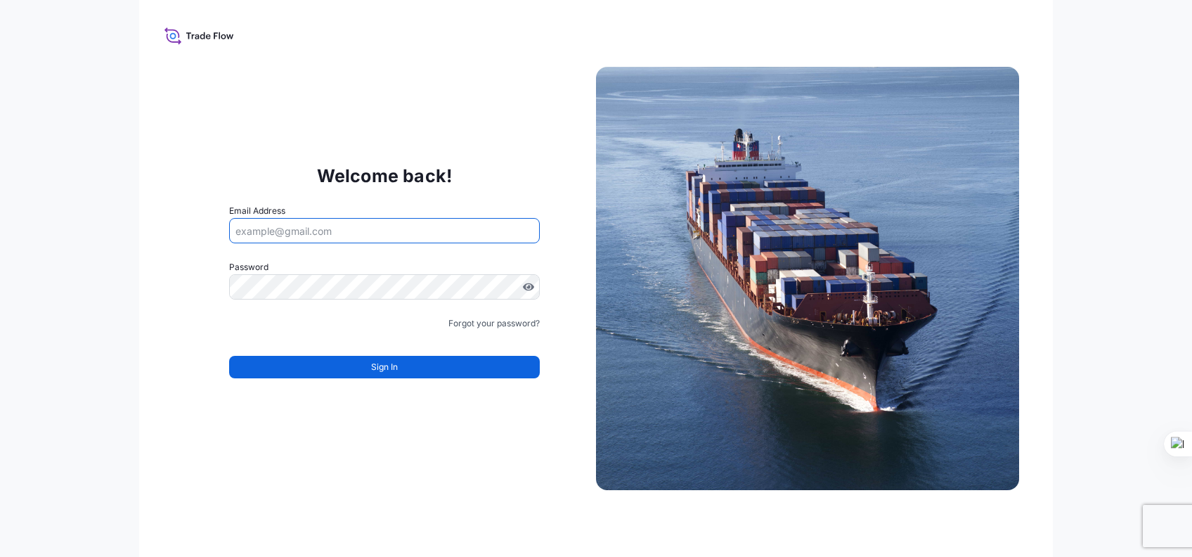
click at [323, 226] on input "Email Address" at bounding box center [384, 230] width 311 height 25
type input "[EMAIL_ADDRESS][DOMAIN_NAME]"
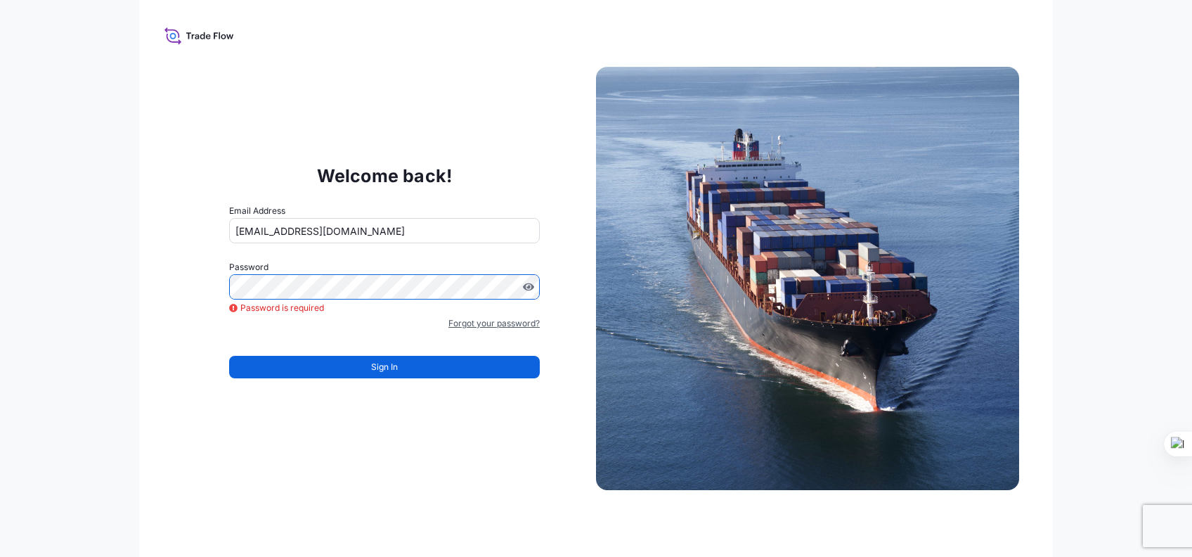
click at [492, 323] on link "Forgot your password?" at bounding box center [493, 323] width 91 height 14
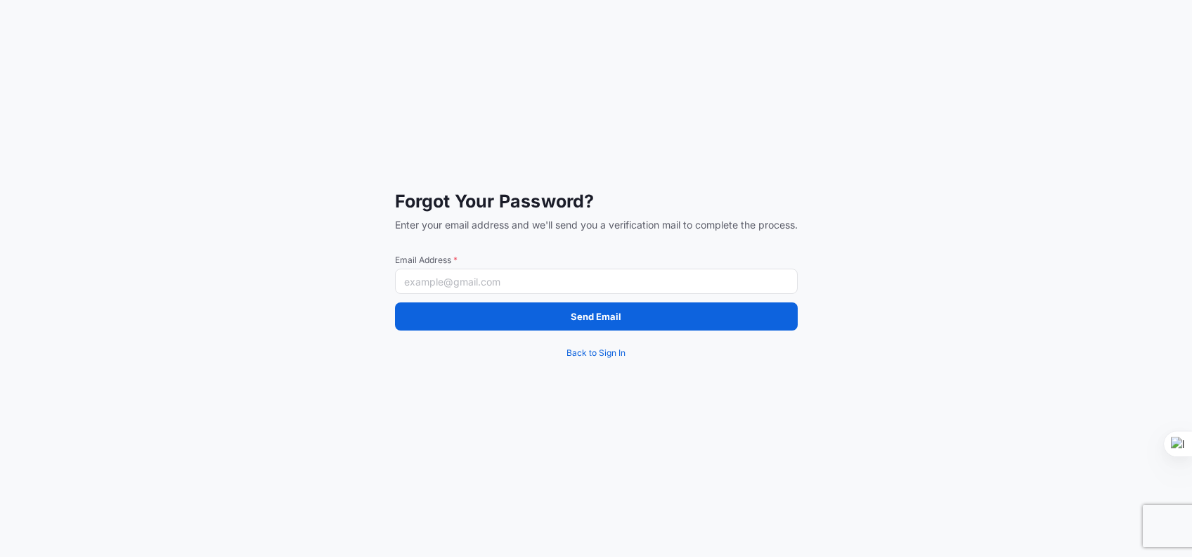
click at [483, 292] on input "Email Address *" at bounding box center [596, 280] width 403 height 25
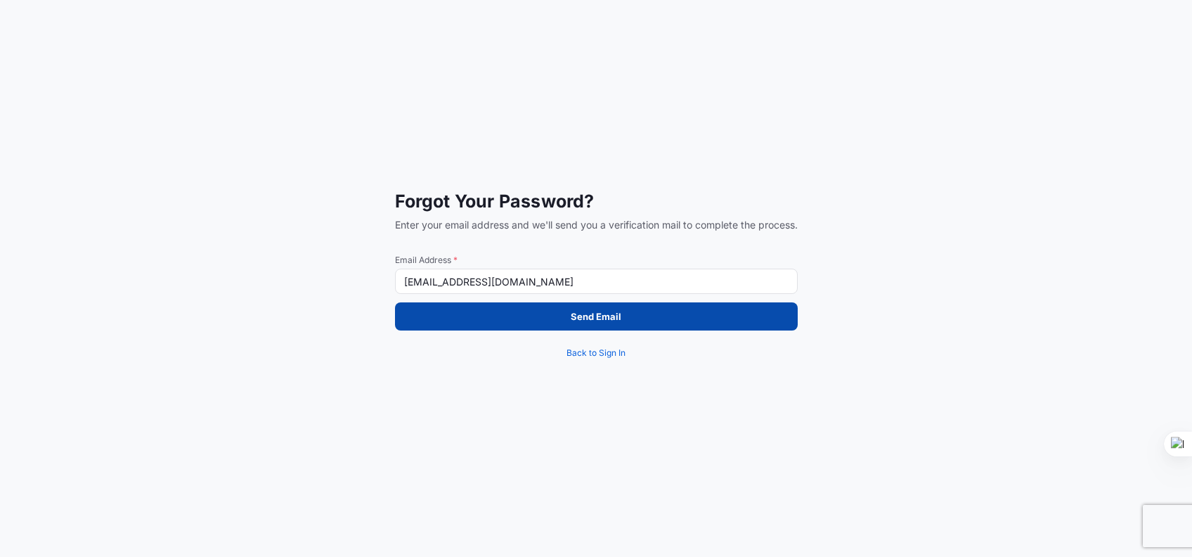
click at [618, 309] on button "Send Email" at bounding box center [596, 316] width 403 height 28
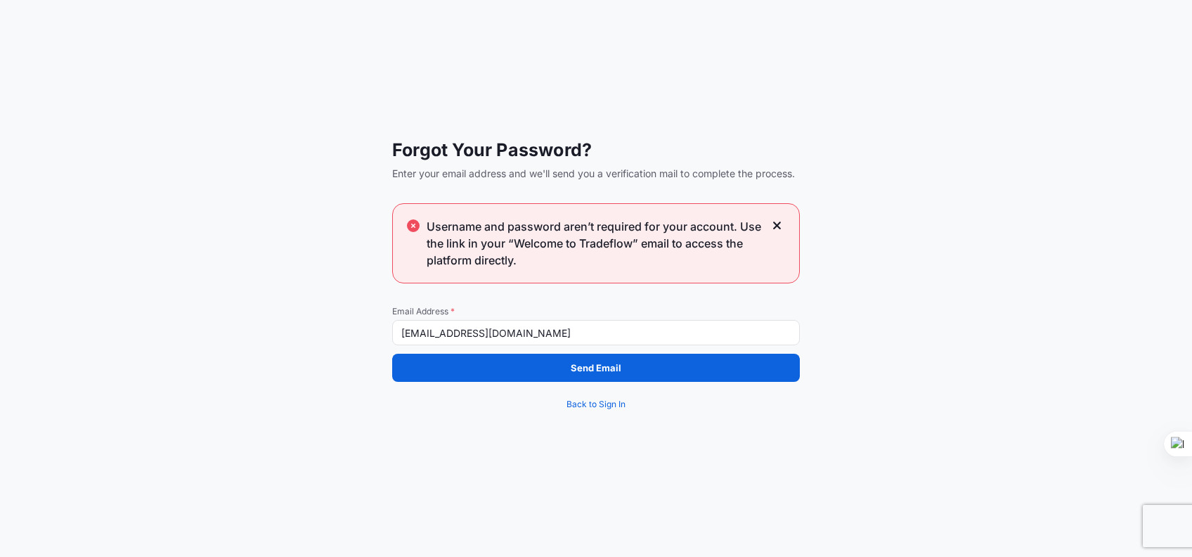
drag, startPoint x: 507, startPoint y: 327, endPoint x: 517, endPoint y: 336, distance: 13.4
click at [507, 327] on input "[EMAIL_ADDRESS][DOMAIN_NAME]" at bounding box center [596, 332] width 408 height 25
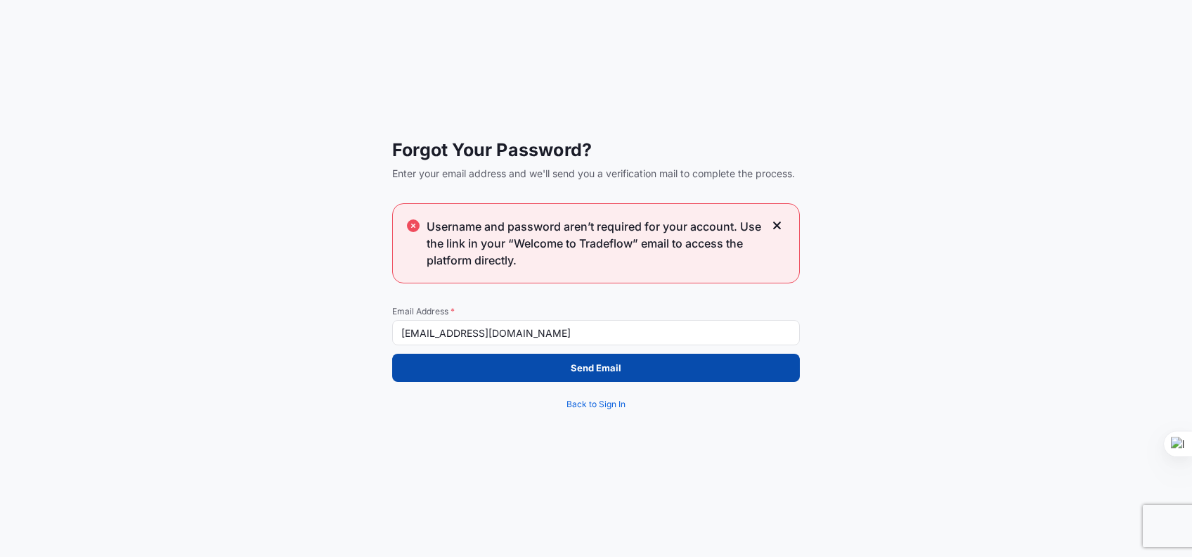
type input "[EMAIL_ADDRESS][DOMAIN_NAME]"
click at [564, 367] on button "Send Email" at bounding box center [596, 368] width 408 height 28
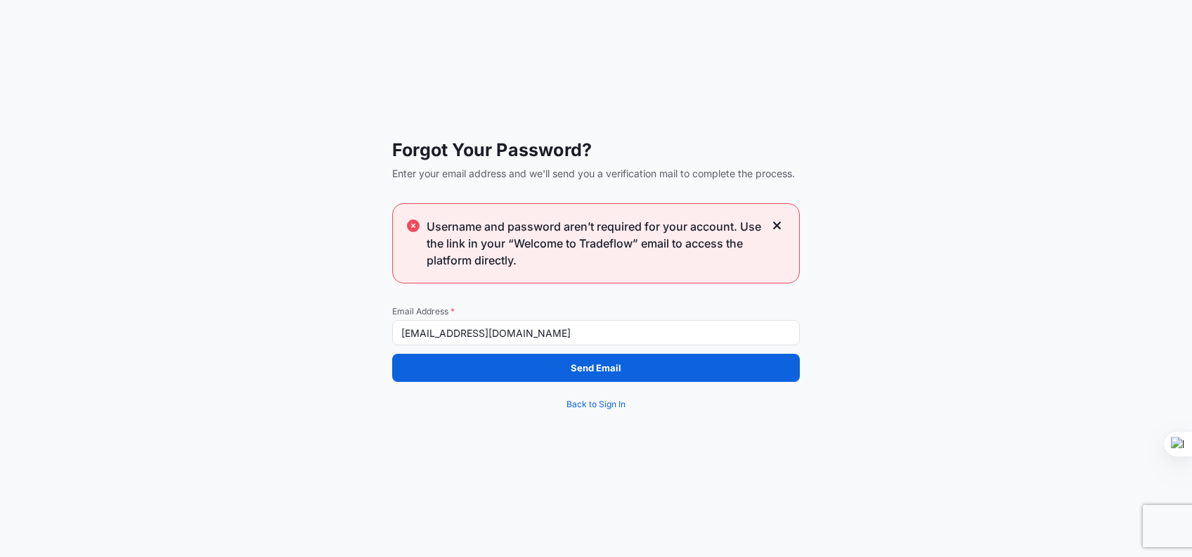
click at [774, 223] on icon at bounding box center [777, 225] width 8 height 8
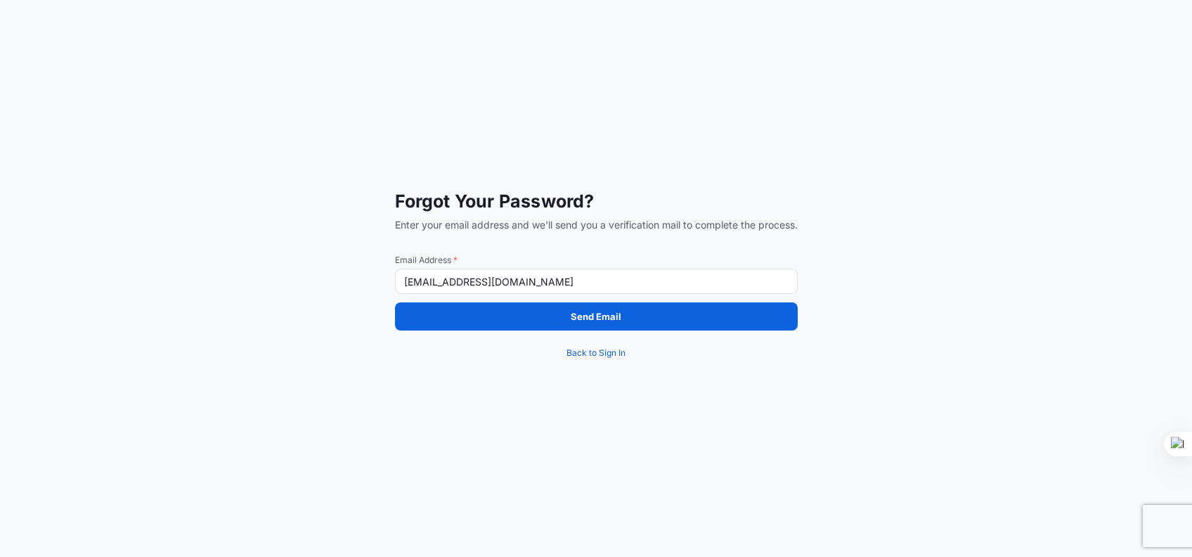
click at [581, 280] on input "[EMAIL_ADDRESS][DOMAIN_NAME]" at bounding box center [596, 280] width 403 height 25
